Goal: Task Accomplishment & Management: Manage account settings

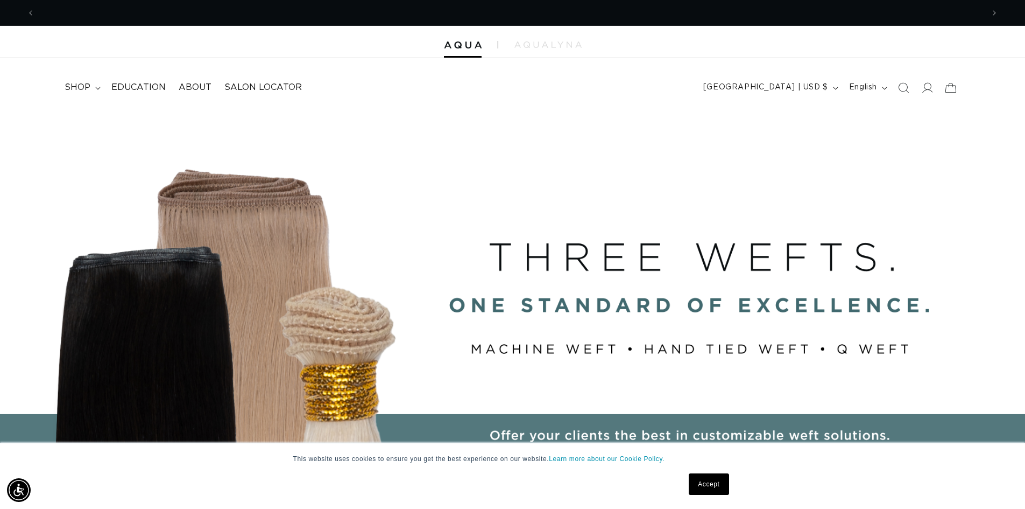
scroll to position [0, 1898]
click at [72, 91] on span "shop" at bounding box center [78, 87] width 26 height 11
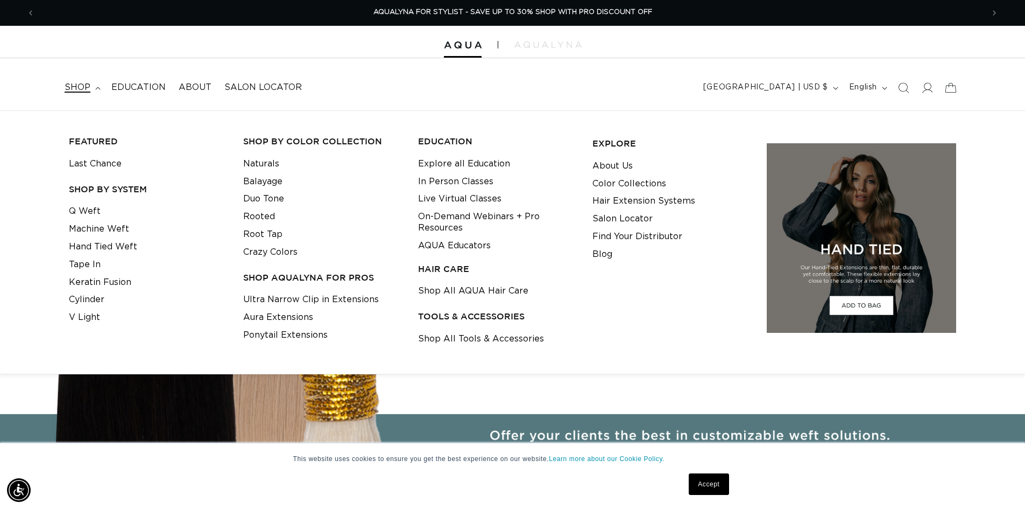
click at [72, 91] on span "shop" at bounding box center [78, 87] width 26 height 11
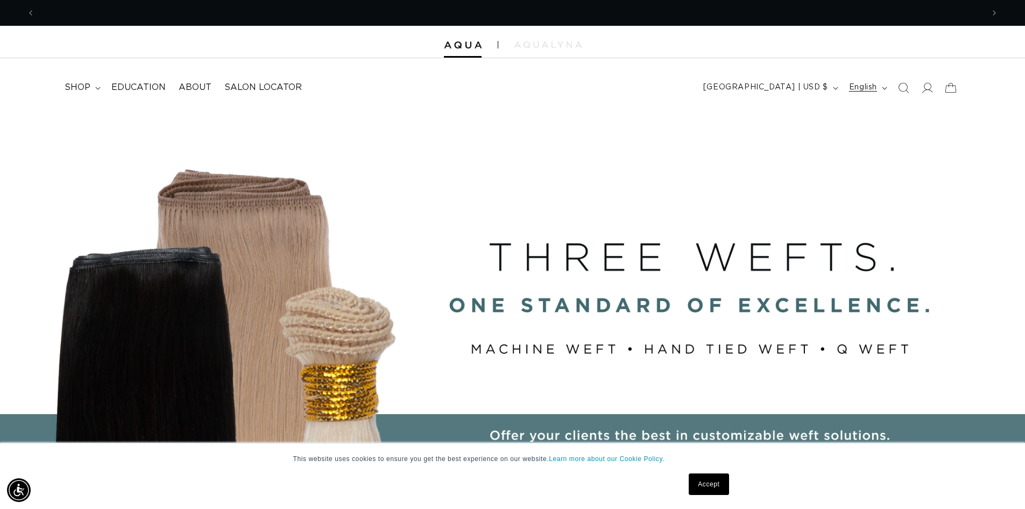
scroll to position [0, 0]
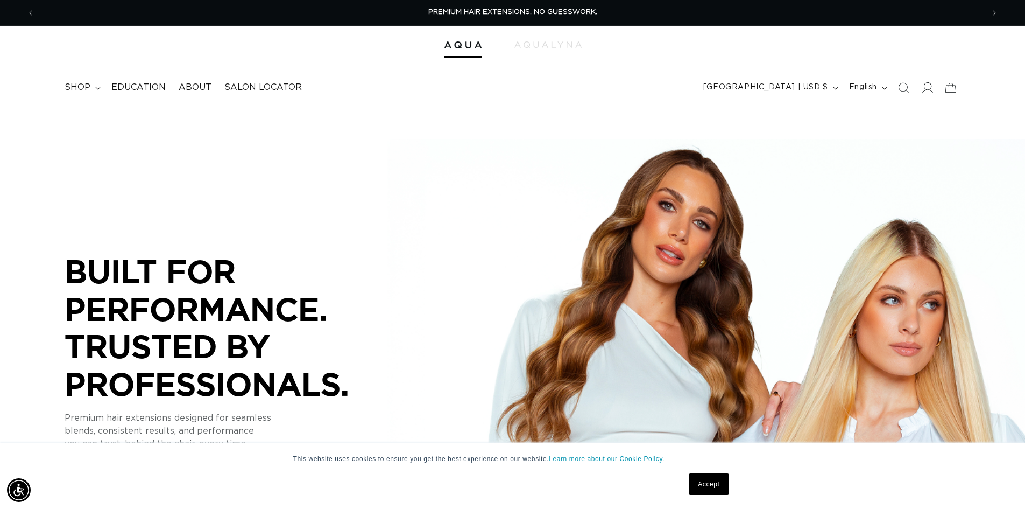
click at [924, 87] on icon at bounding box center [926, 87] width 11 height 11
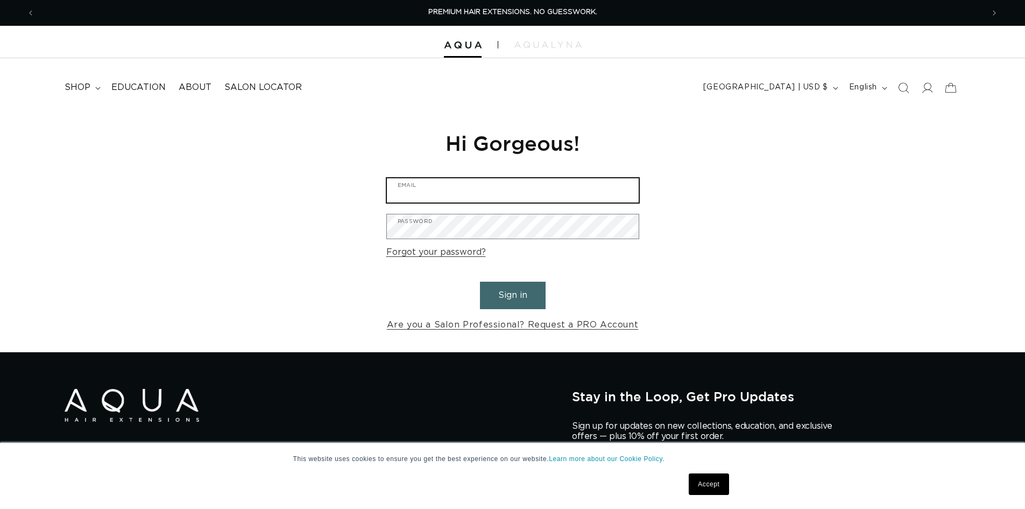
click at [431, 190] on input "Email" at bounding box center [513, 190] width 252 height 24
type input "[EMAIL_ADDRESS][DOMAIN_NAME]"
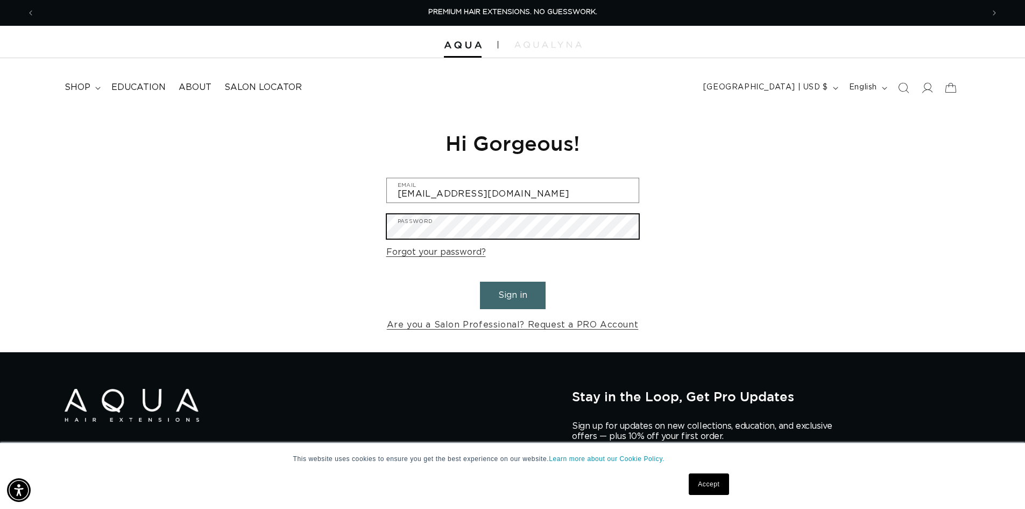
click at [480, 281] on button "Sign in" at bounding box center [513, 294] width 66 height 27
